Goal: Register for event/course

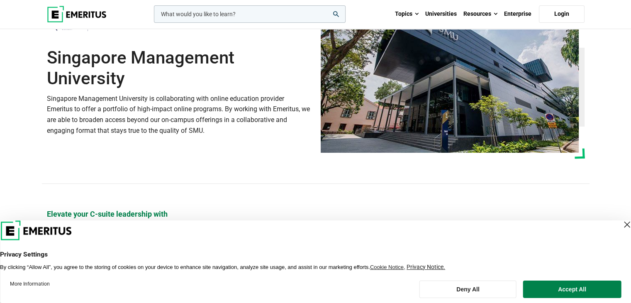
scroll to position [54, 0]
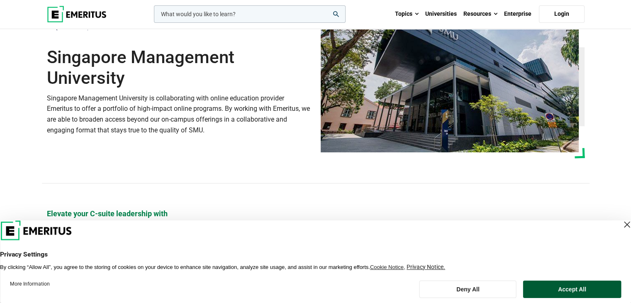
click at [555, 289] on button "Accept All" at bounding box center [572, 289] width 98 height 17
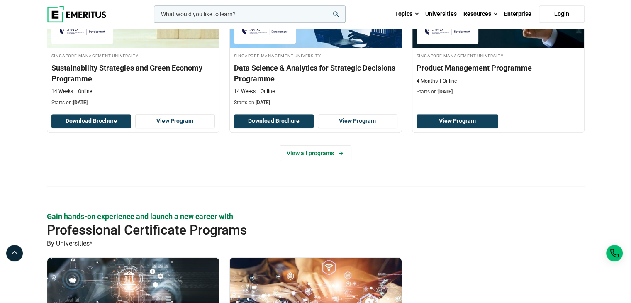
scroll to position [622, 0]
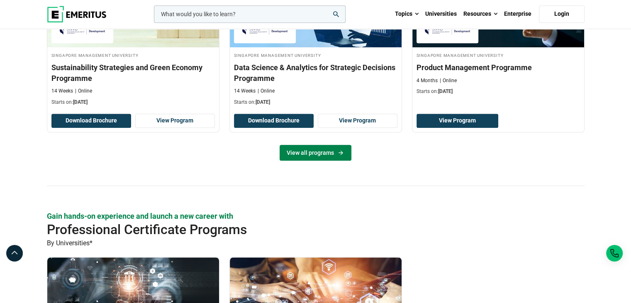
click at [327, 153] on link "View all programs" at bounding box center [316, 153] width 72 height 16
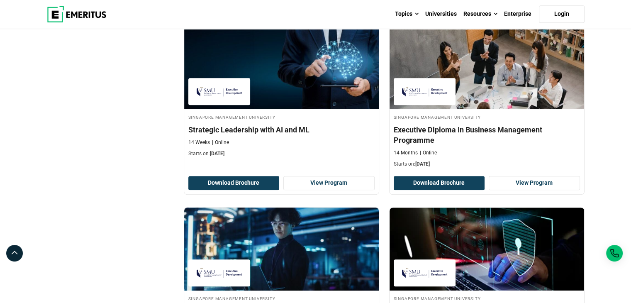
scroll to position [478, 0]
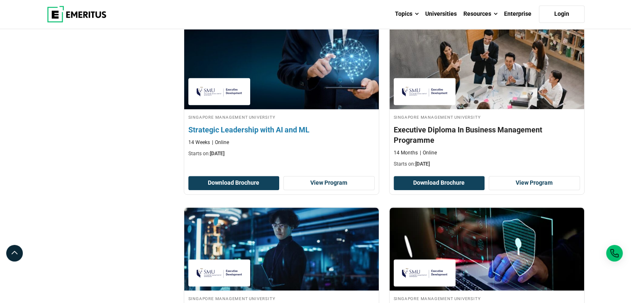
click at [320, 173] on div "Singapore Management University Strategic Leadership with AI and ML 14 Weeks On…" at bounding box center [282, 110] width 196 height 169
click at [319, 179] on link "View Program" at bounding box center [329, 183] width 91 height 14
click at [340, 174] on div "Singapore Management University Strategic Leadership with AI and ML 14 Weeks On…" at bounding box center [282, 110] width 196 height 169
click at [335, 181] on link "View Program" at bounding box center [329, 183] width 91 height 14
